Goal: Task Accomplishment & Management: Complete application form

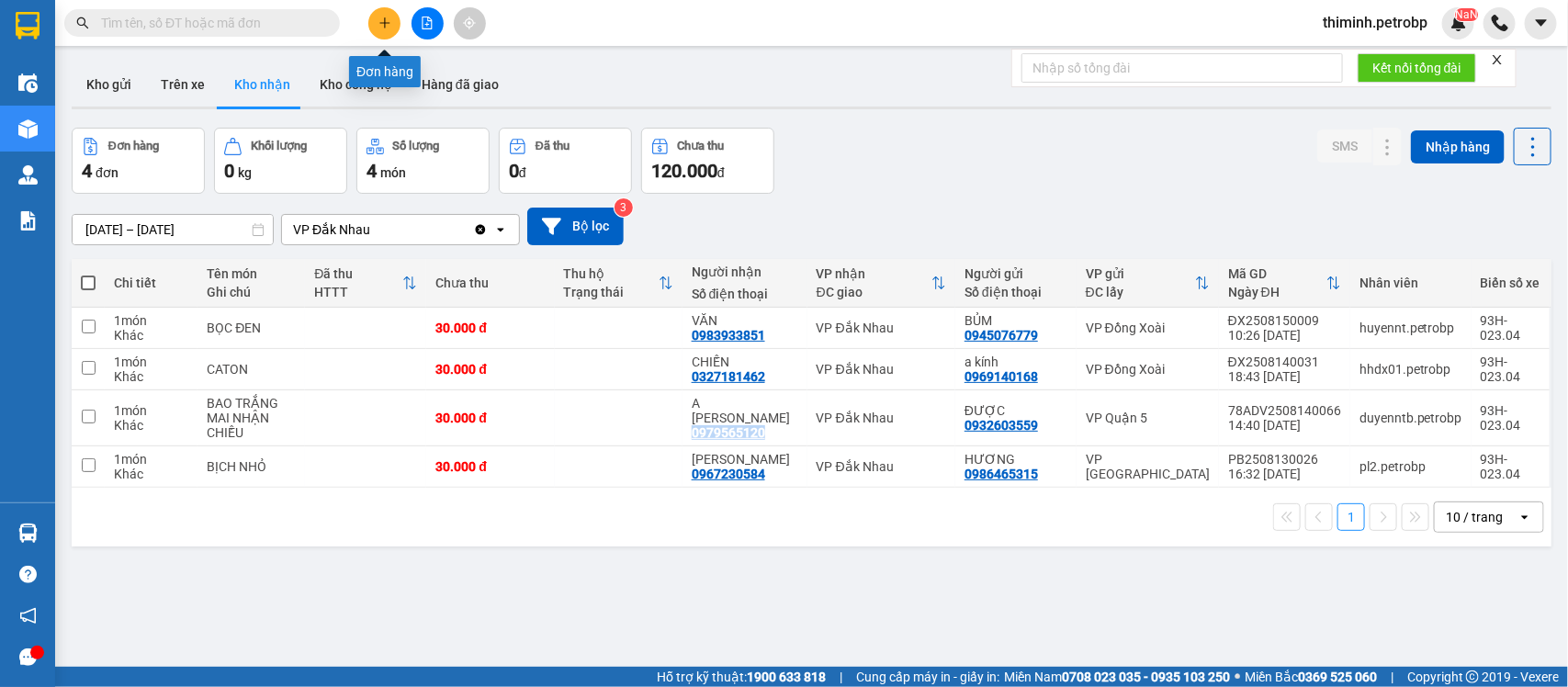
click at [391, 35] on button at bounding box center [384, 23] width 32 height 32
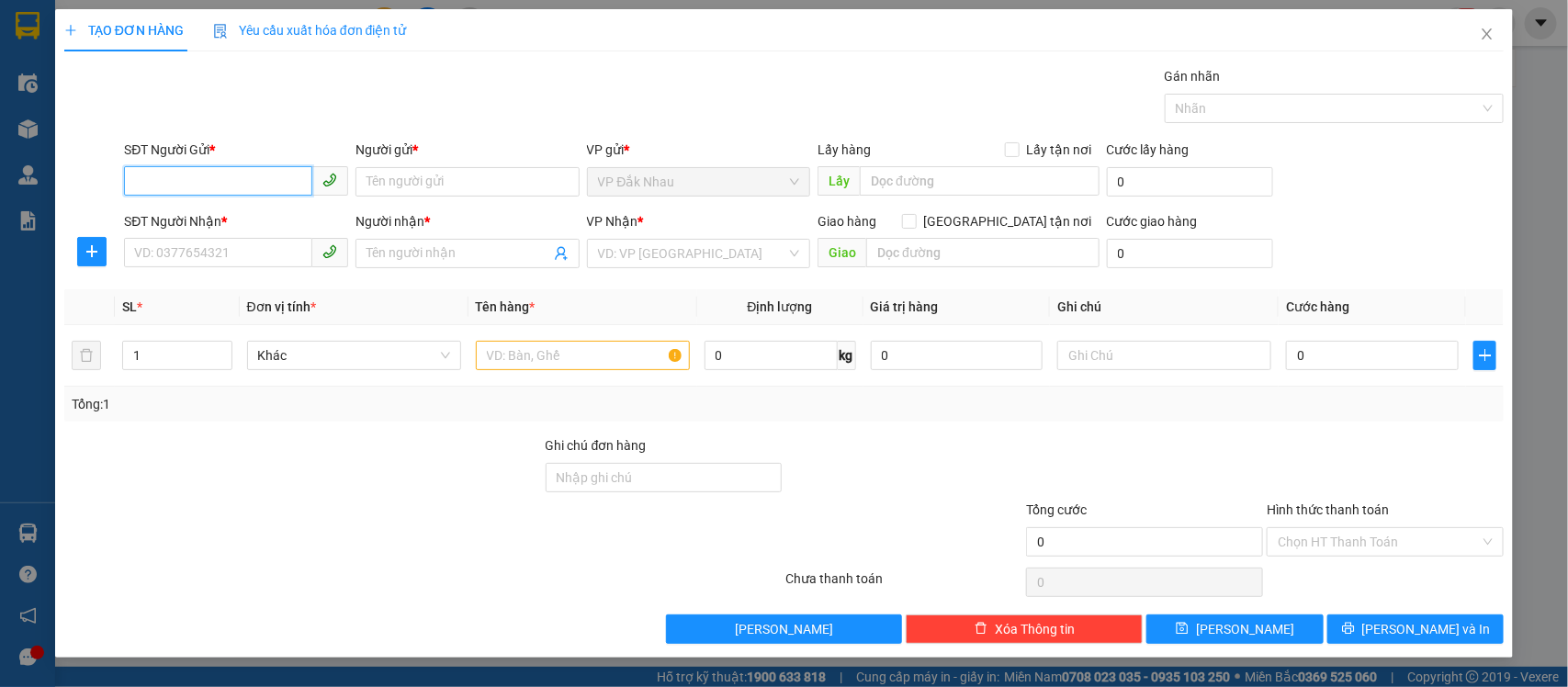
click at [231, 190] on input "SĐT Người Gửi *" at bounding box center [218, 181] width 188 height 30
click at [241, 189] on input "SĐT Người Gửi *" at bounding box center [218, 181] width 188 height 30
type input "0397787416"
click at [245, 212] on div "0397787416 - [PERSON_NAME]" at bounding box center [236, 219] width 202 height 20
type input "[PERSON_NAME]"
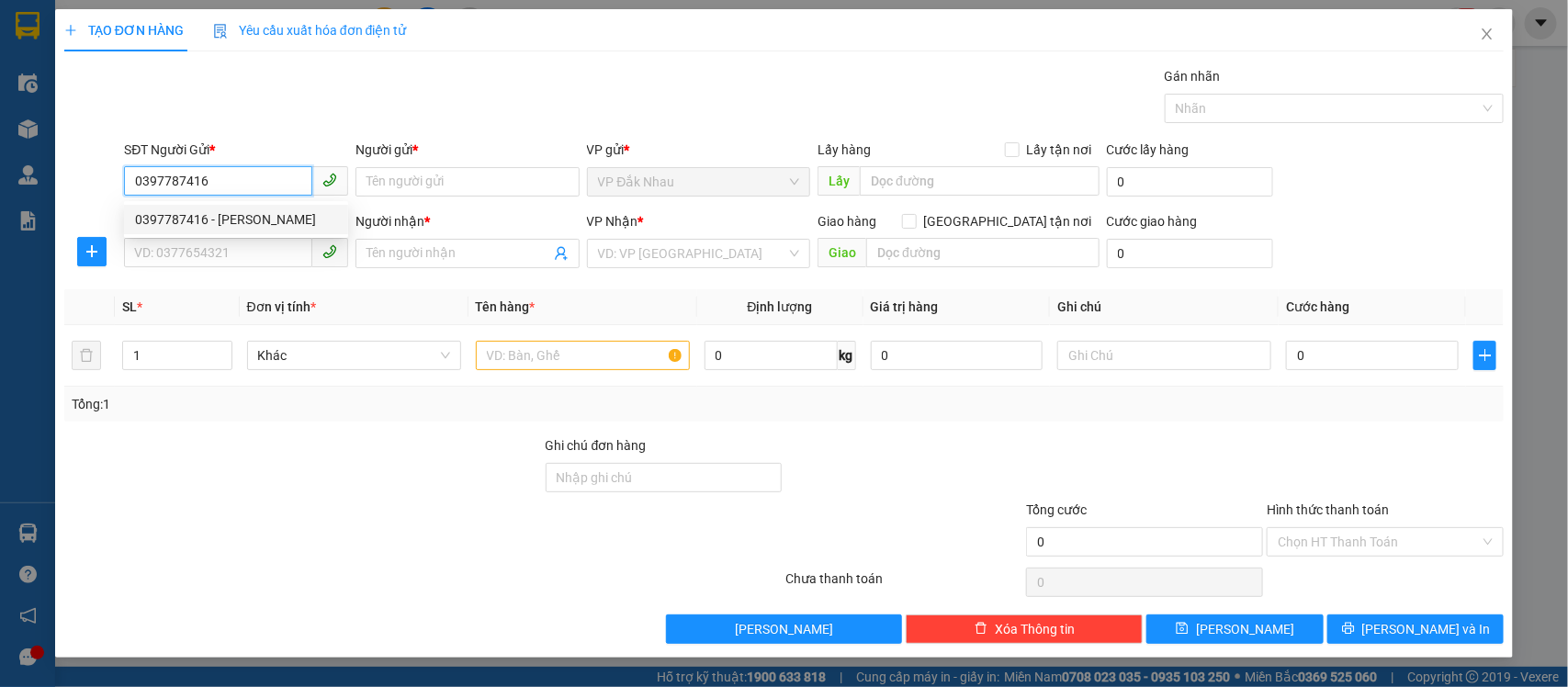
type input "0945076779"
type input "BỦM"
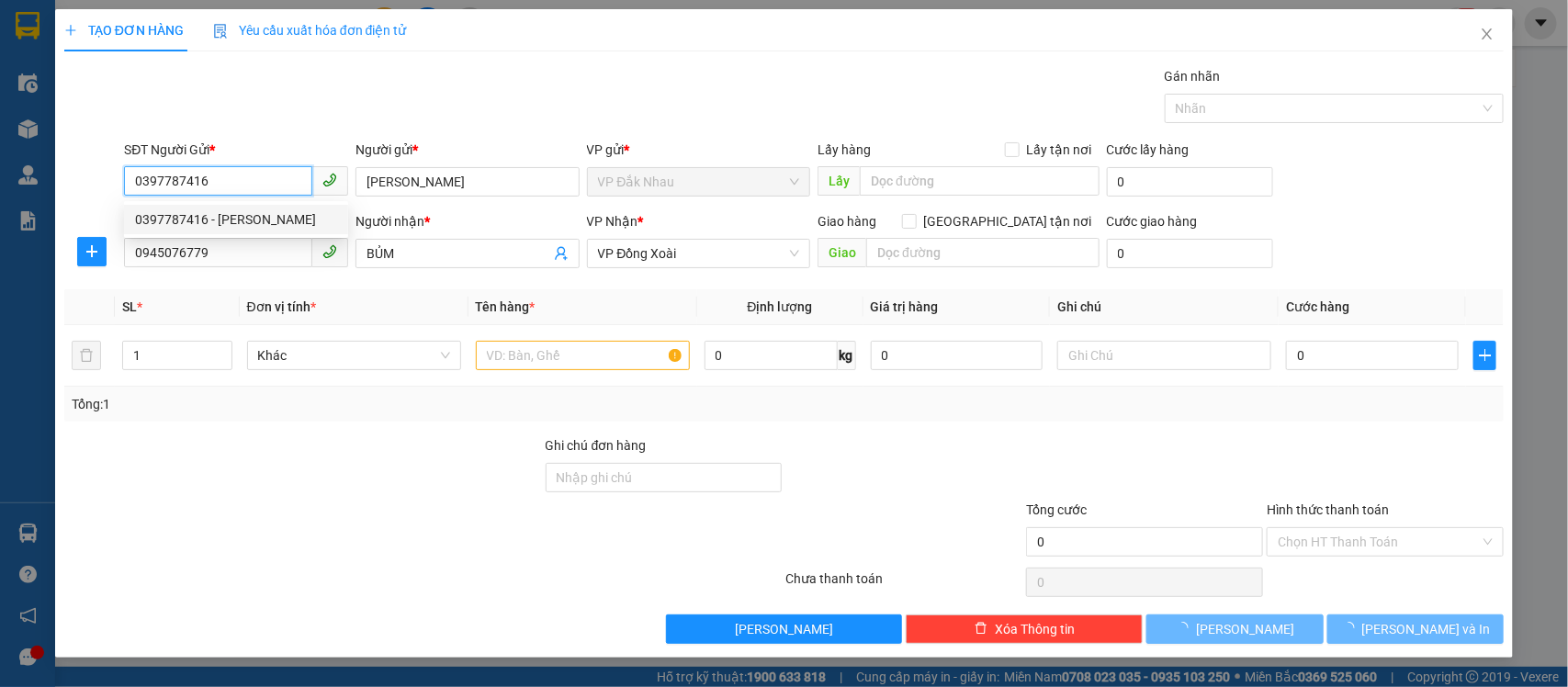
type input "30.000"
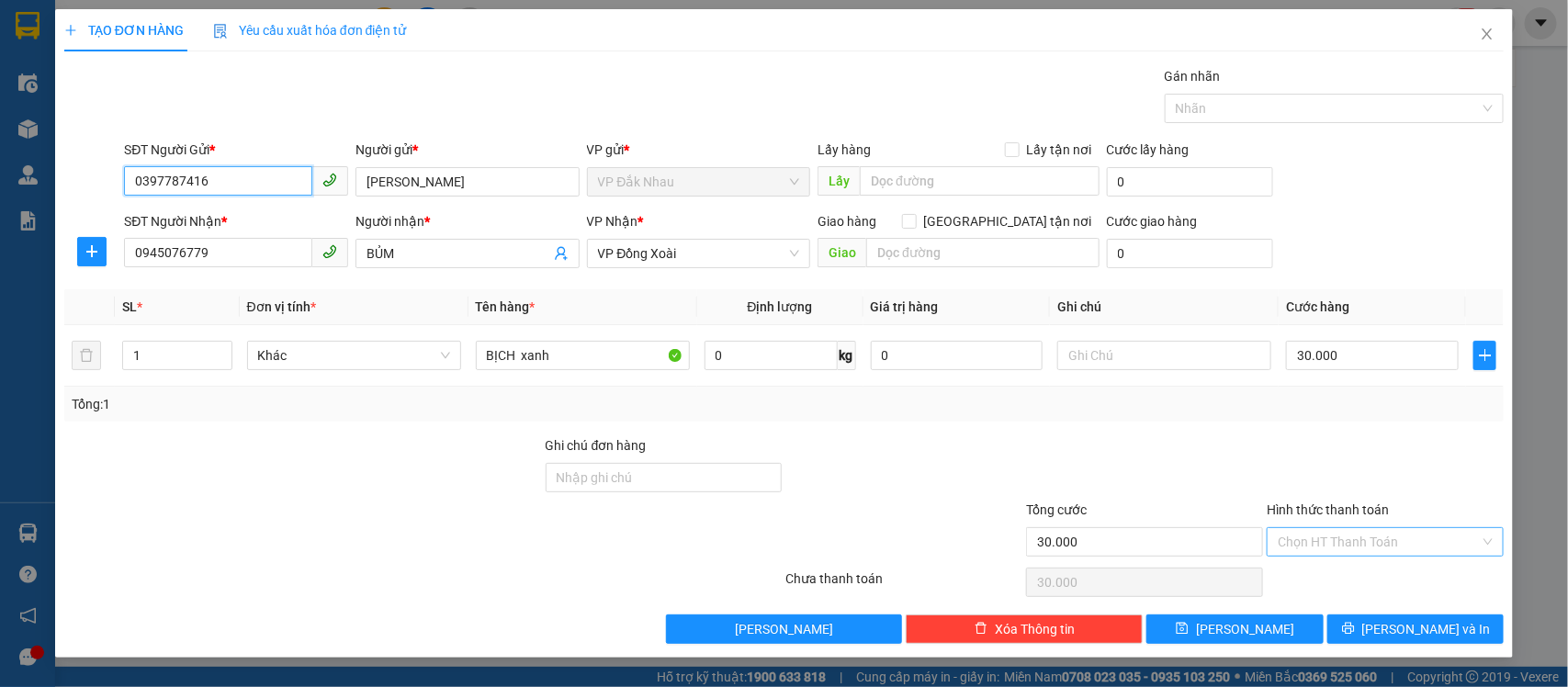
type input "0397787416"
click at [1406, 533] on input "Hình thức thanh toán" at bounding box center [1379, 542] width 202 height 28
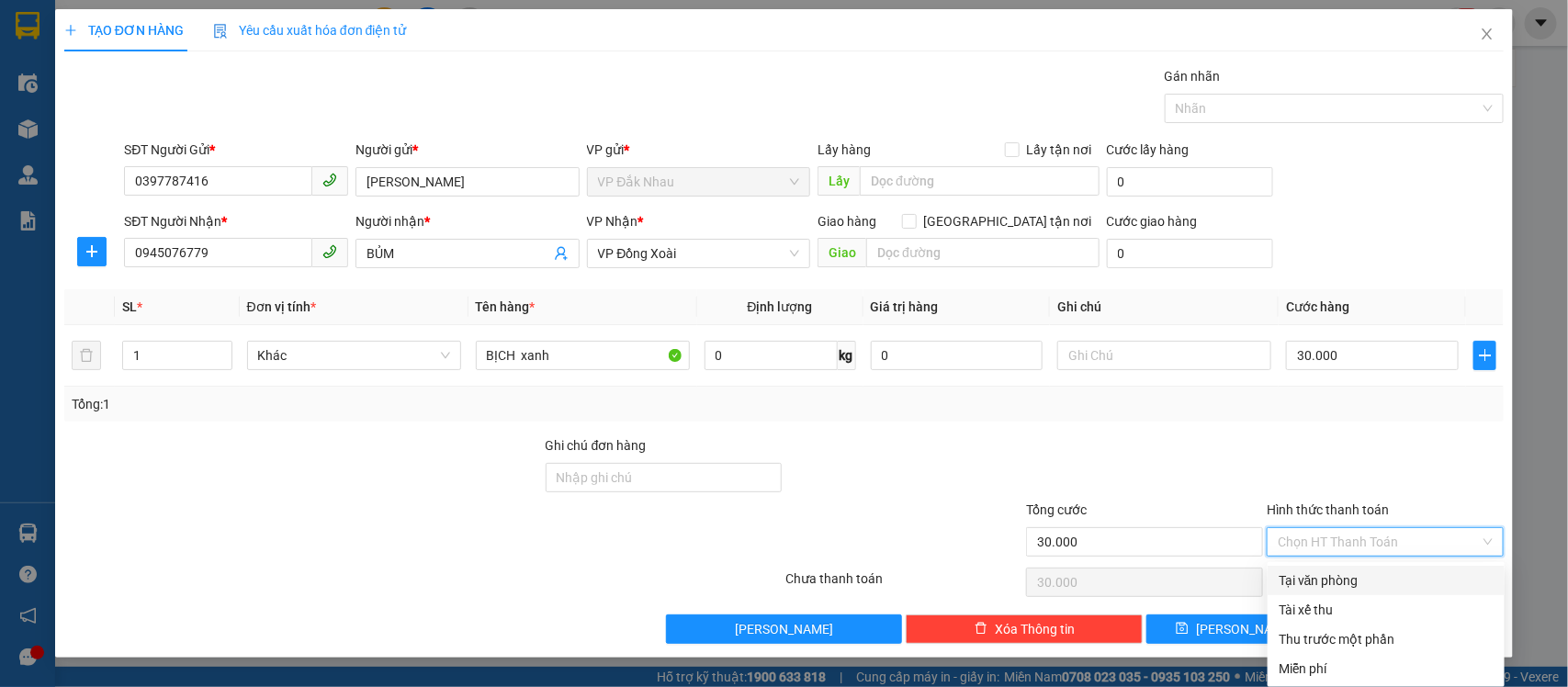
click at [1351, 584] on div "Tại văn phòng" at bounding box center [1386, 581] width 215 height 20
type input "0"
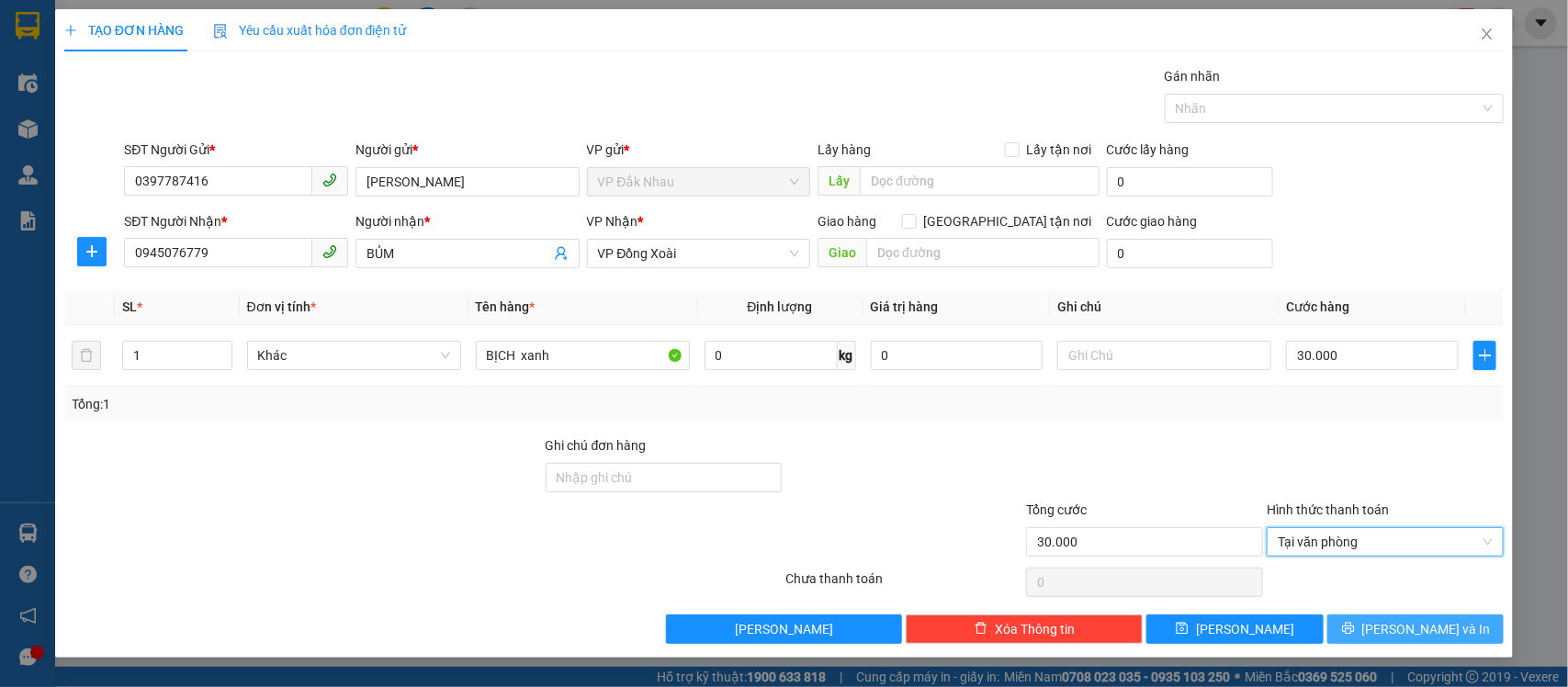
click at [1365, 629] on button "[PERSON_NAME] và In" at bounding box center [1415, 630] width 176 height 30
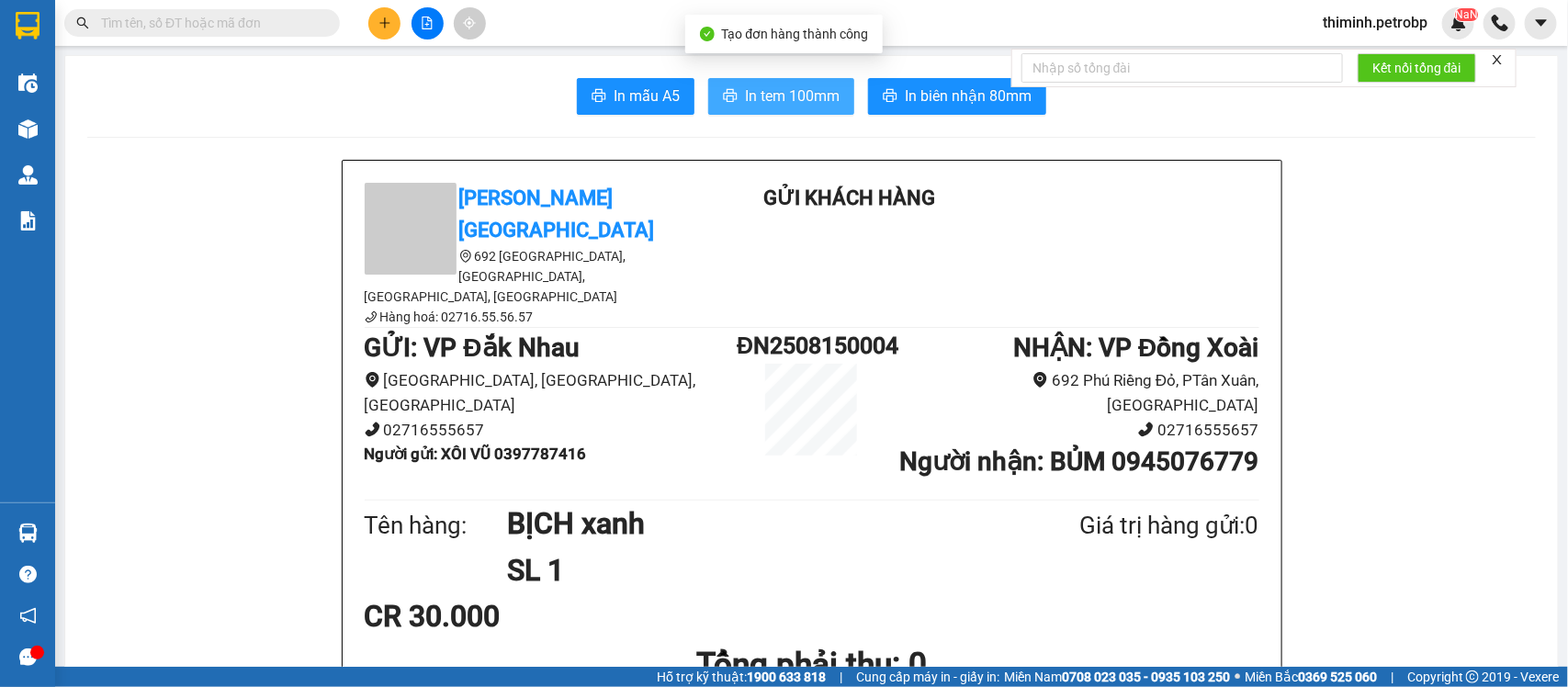
click at [774, 102] on span "In tem 100mm" at bounding box center [792, 95] width 94 height 23
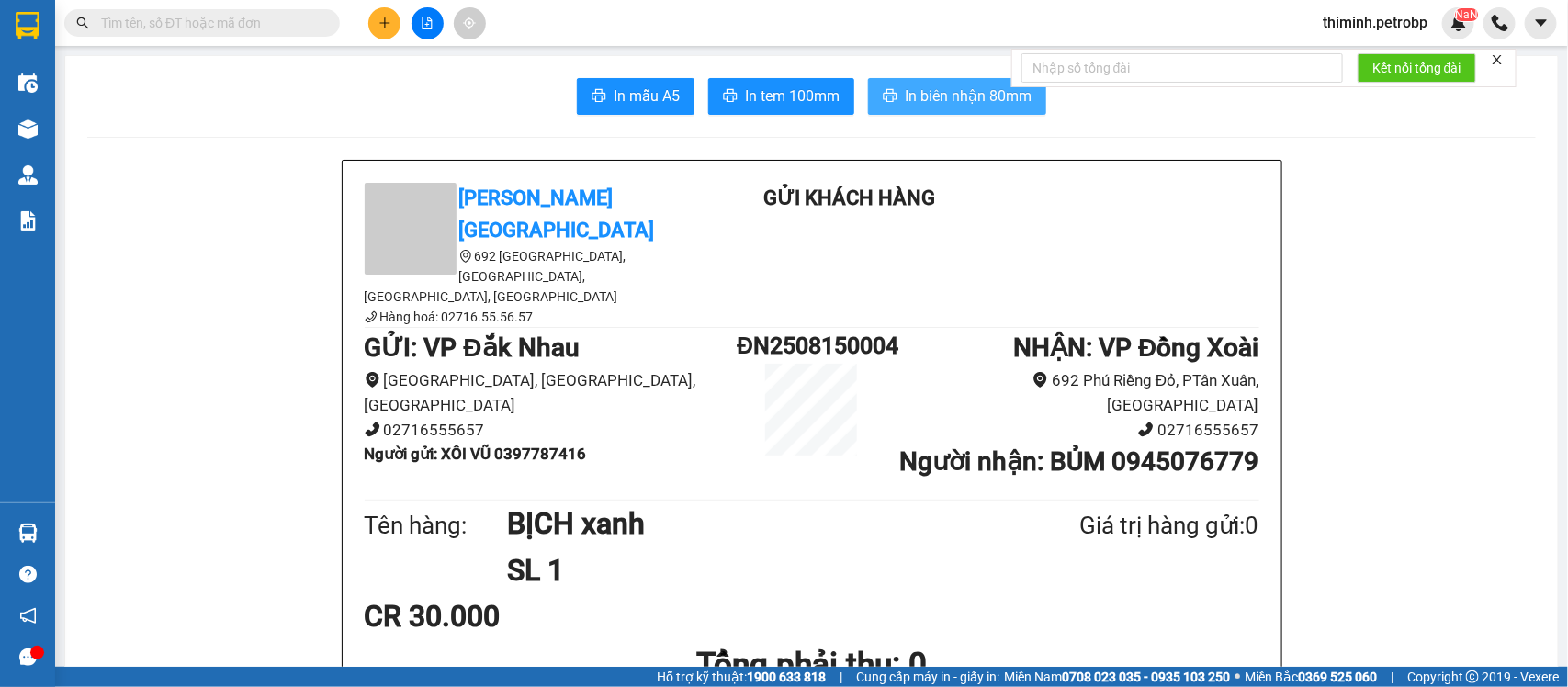
click at [1001, 93] on span "In biên nhận 80mm" at bounding box center [968, 95] width 127 height 23
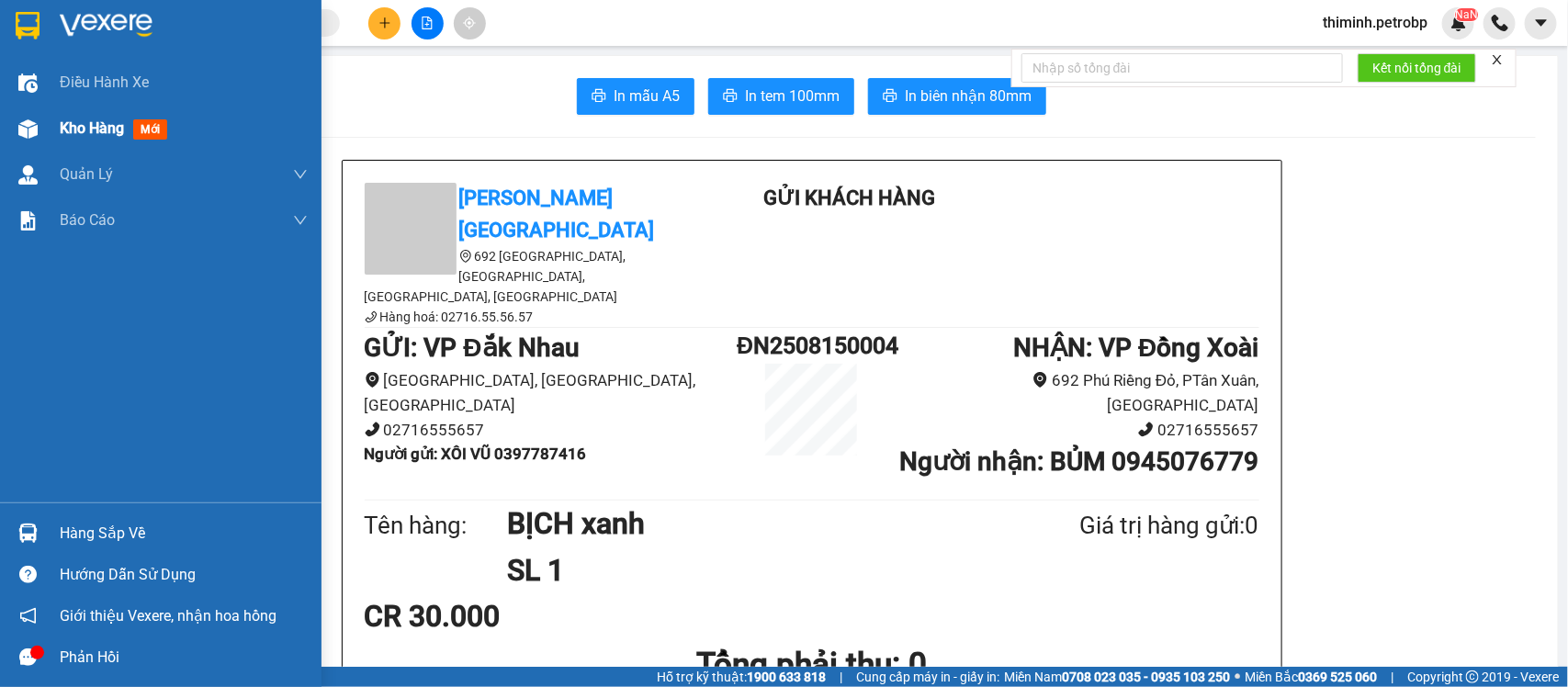
click at [110, 115] on div "Kho hàng mới" at bounding box center [183, 129] width 248 height 46
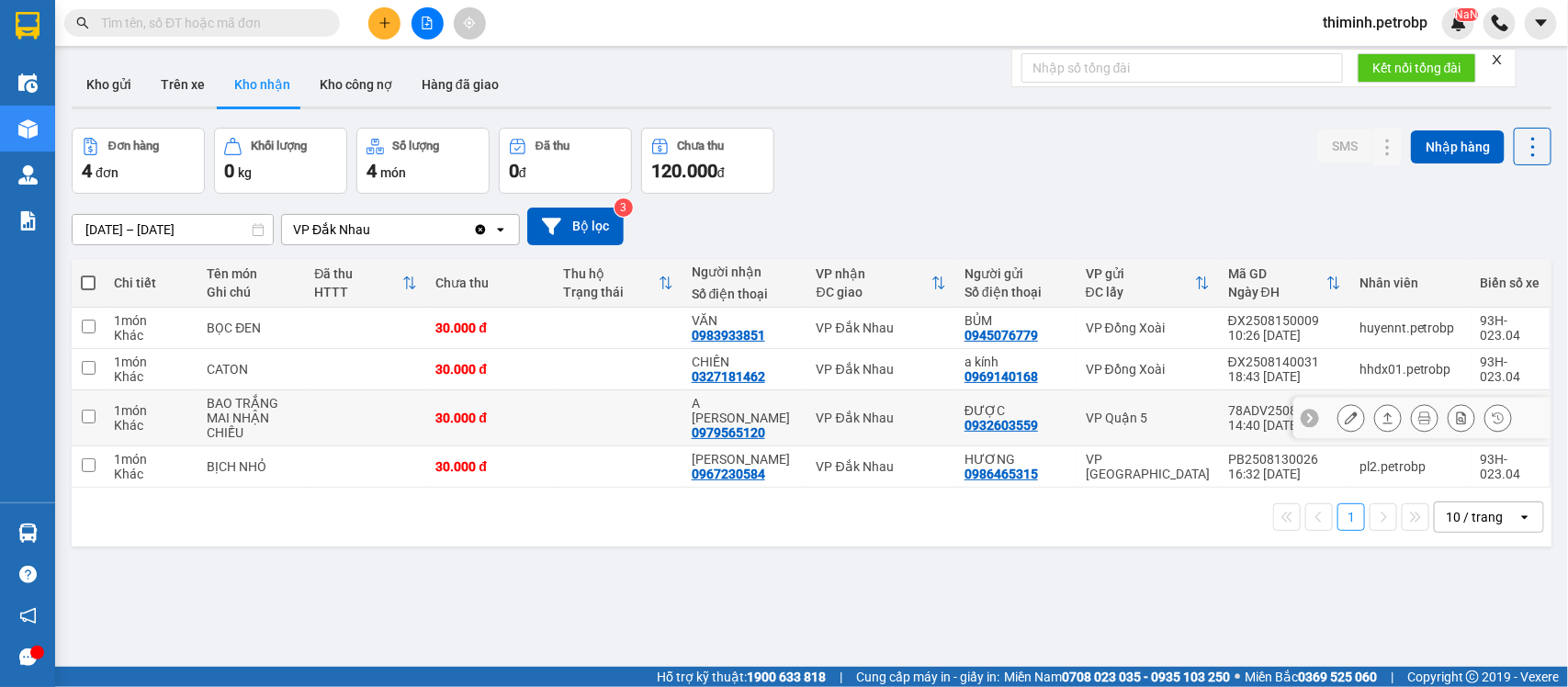
click at [1386, 414] on div at bounding box center [1424, 418] width 174 height 28
click at [1382, 420] on icon at bounding box center [1388, 418] width 13 height 13
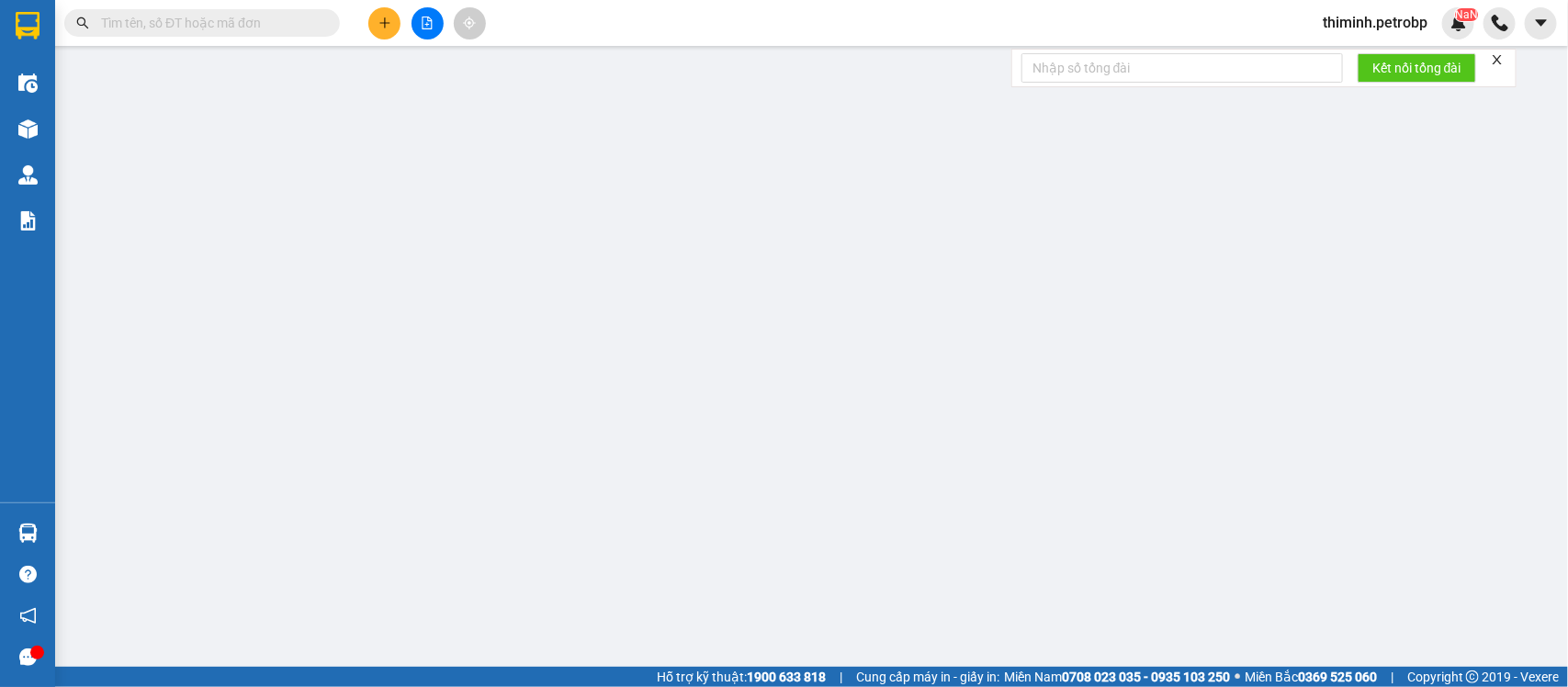
type input "0932603559"
type input "ĐƯỢC"
type input "0979565120"
type input "A [PERSON_NAME]"
type input "30.000"
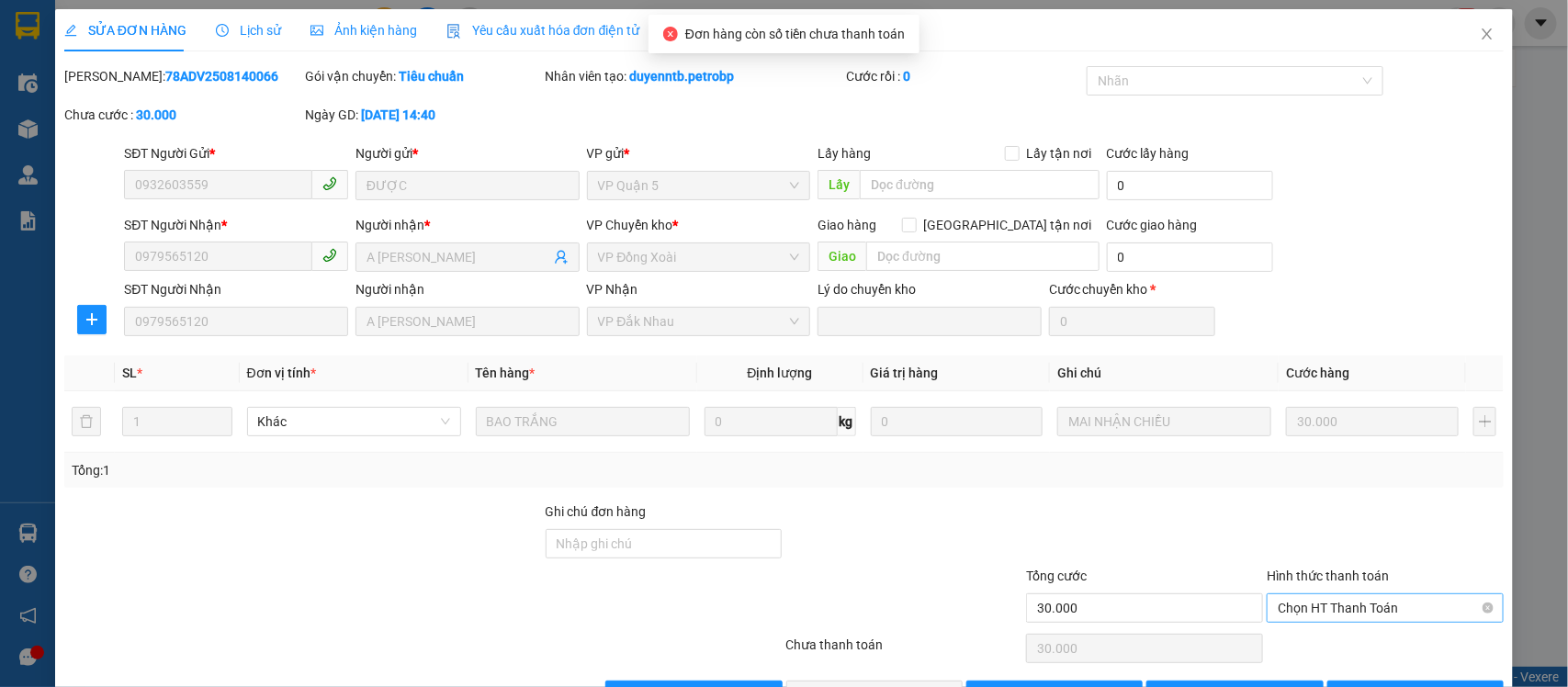
click at [1353, 603] on span "Chọn HT Thanh Toán" at bounding box center [1386, 608] width 215 height 28
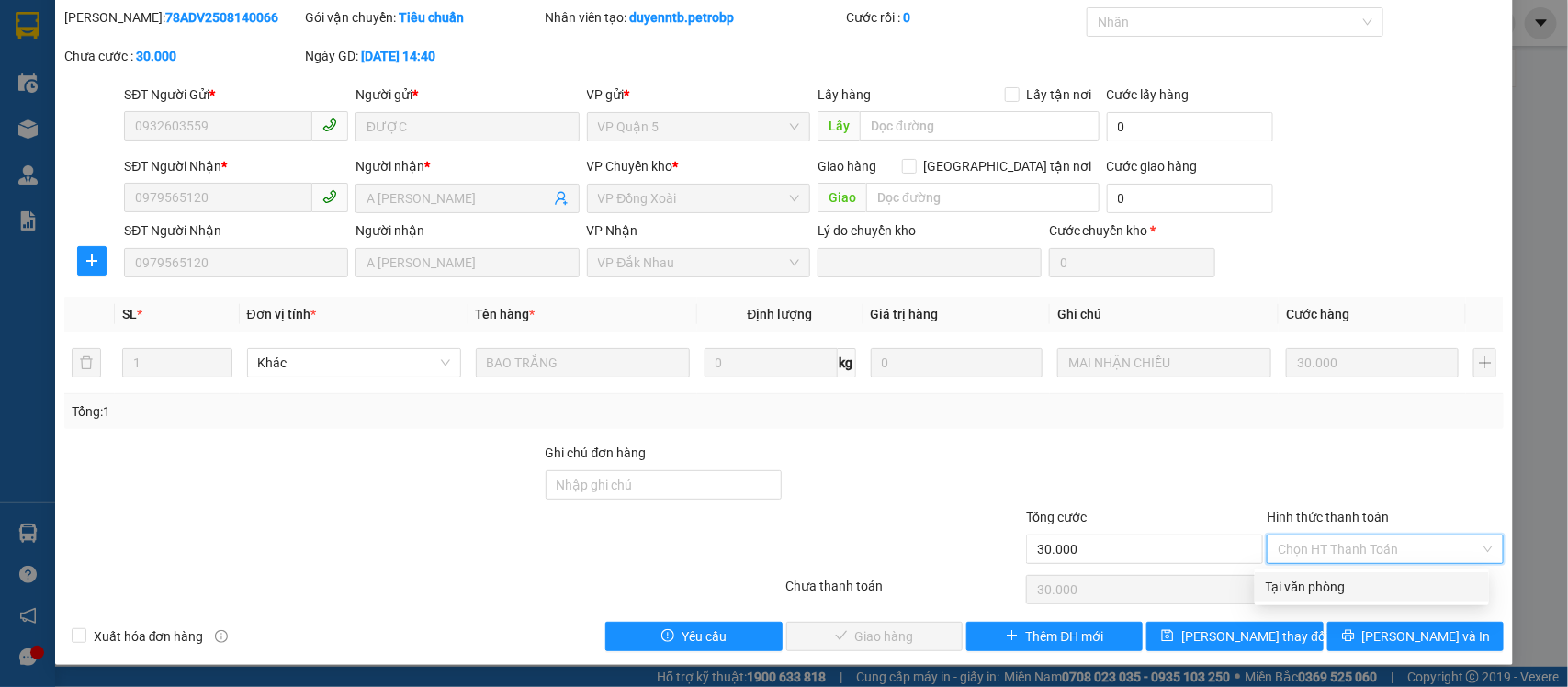
click at [1306, 581] on div "Tại văn phòng" at bounding box center [1372, 587] width 212 height 20
type input "0"
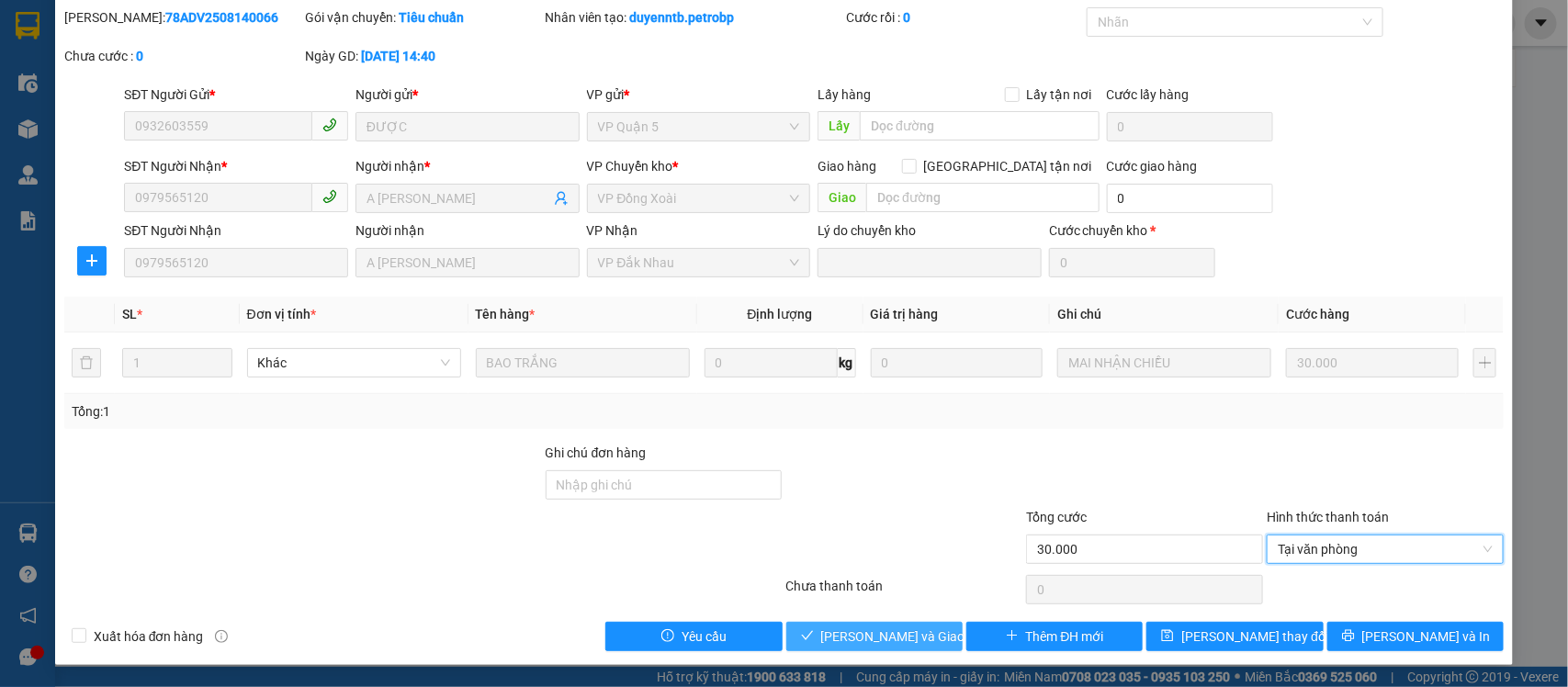
click at [891, 635] on span "[PERSON_NAME] và Giao hàng" at bounding box center [909, 636] width 176 height 20
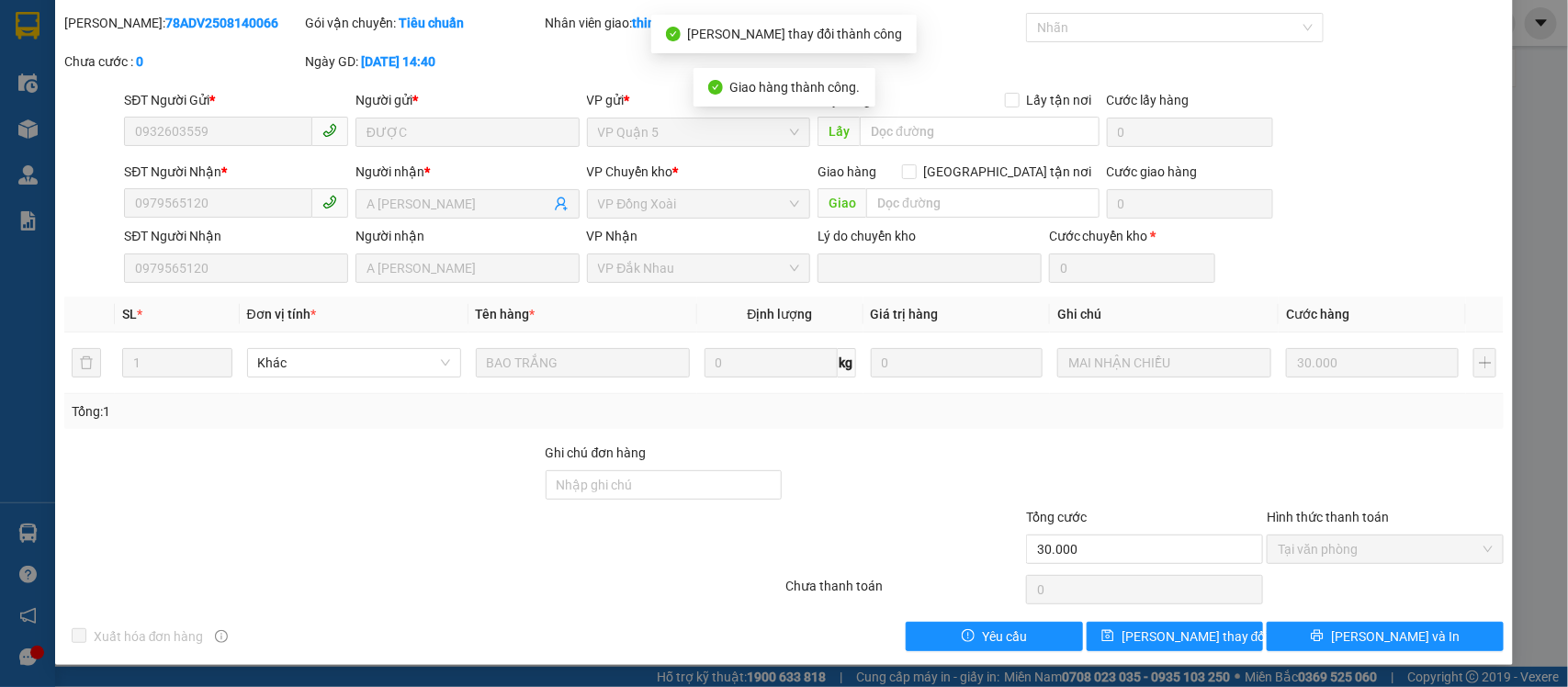
scroll to position [0, 0]
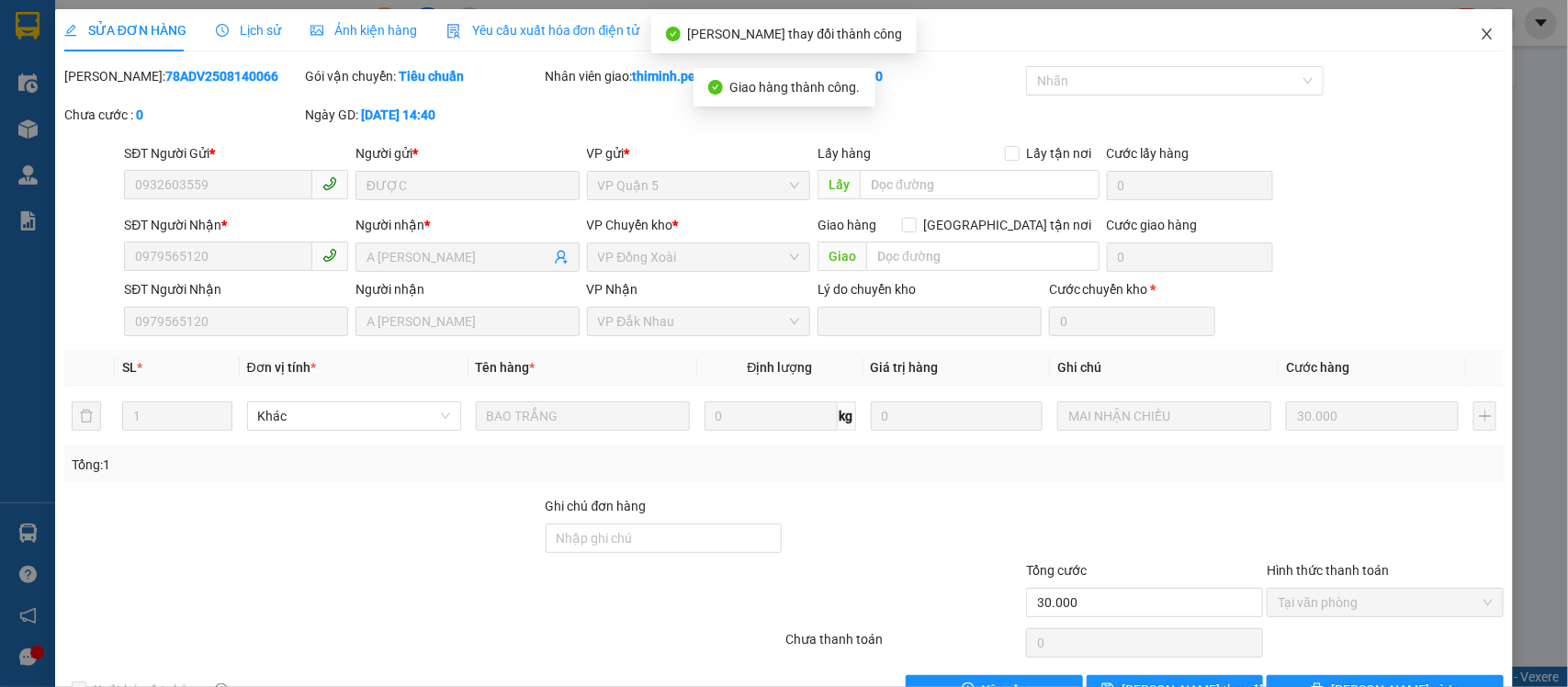
click at [1461, 35] on span "Close" at bounding box center [1487, 35] width 52 height 52
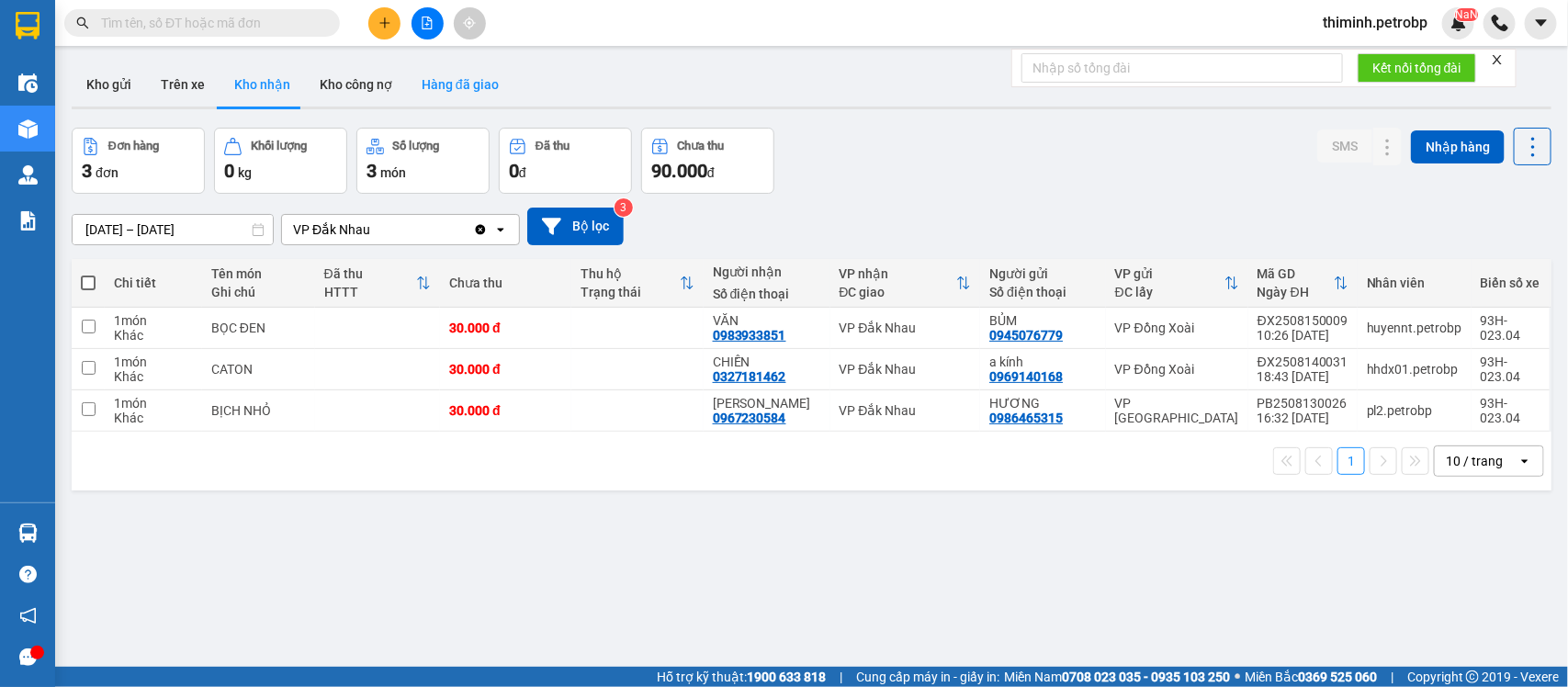
click at [448, 79] on button "Hàng đã giao" at bounding box center [459, 84] width 107 height 44
